Goal: Check status: Check status

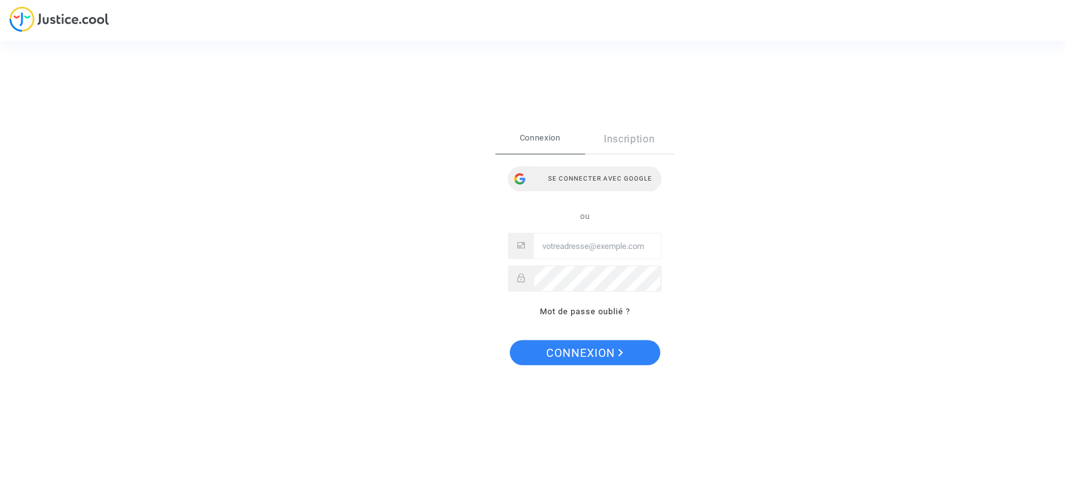
click at [579, 176] on div "Se connecter avec Google" at bounding box center [585, 178] width 154 height 25
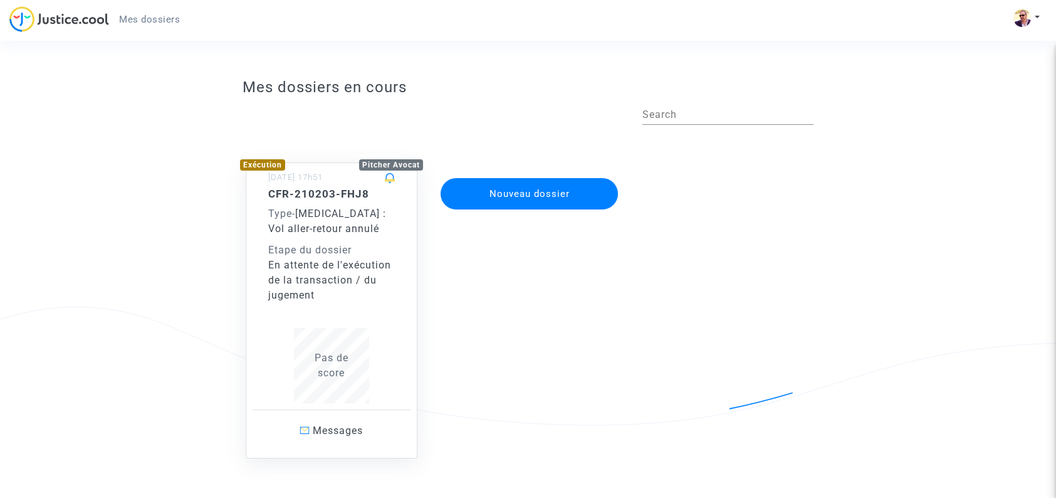
click at [520, 196] on button "Nouveau dossier" at bounding box center [530, 193] width 178 height 31
click at [323, 194] on h5 "CFR-210203-FHJ8" at bounding box center [331, 193] width 127 height 13
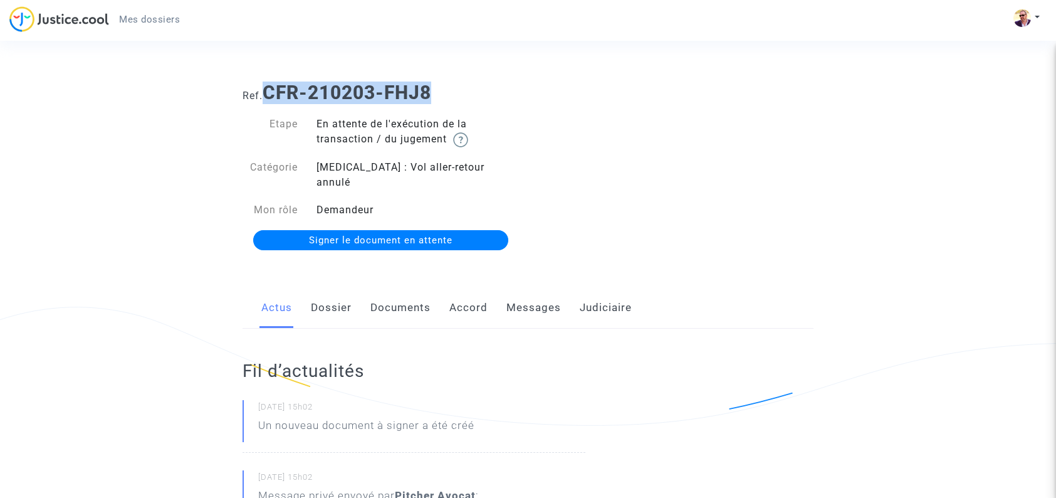
drag, startPoint x: 434, startPoint y: 91, endPoint x: 270, endPoint y: 90, distance: 163.6
click at [270, 90] on b "CFR-210203-FHJ8" at bounding box center [347, 92] width 169 height 22
copy b "CFR-210203-FHJ8"
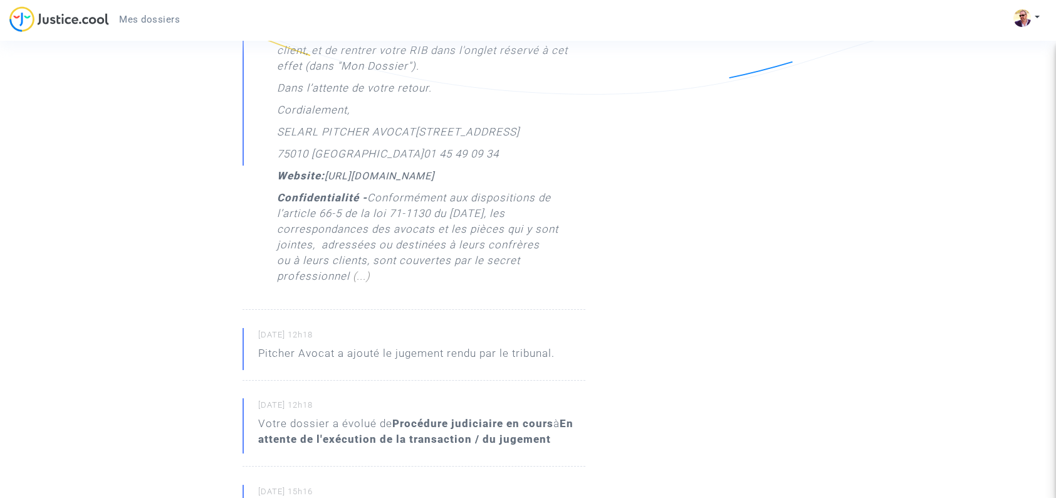
scroll to position [940, 0]
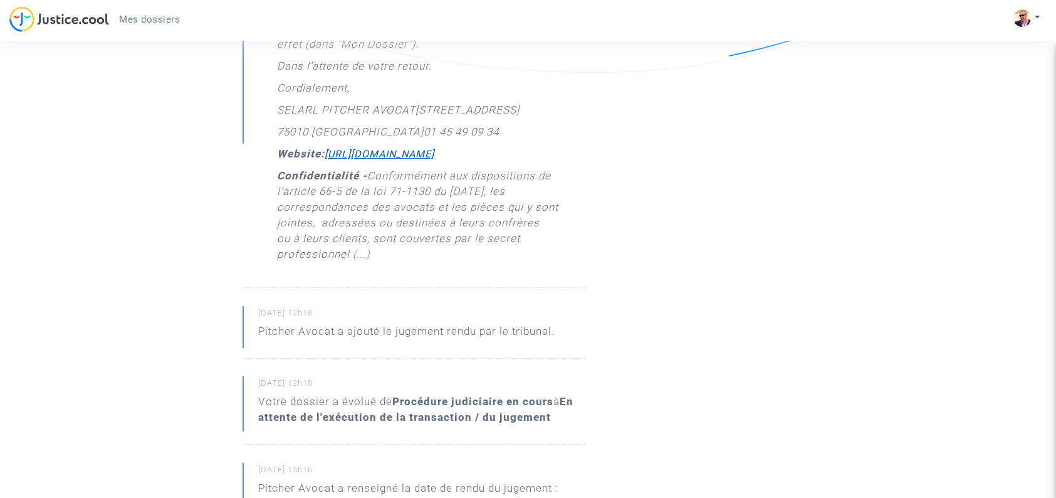
click at [434, 148] on icon "https://pitcher-avocat.fr" at bounding box center [380, 154] width 110 height 12
